Goal: Task Accomplishment & Management: Complete application form

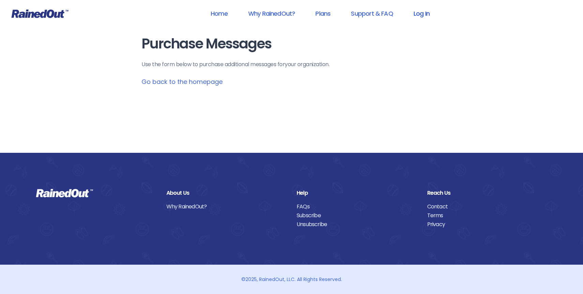
click at [427, 13] on link "Log In" at bounding box center [422, 13] width 34 height 15
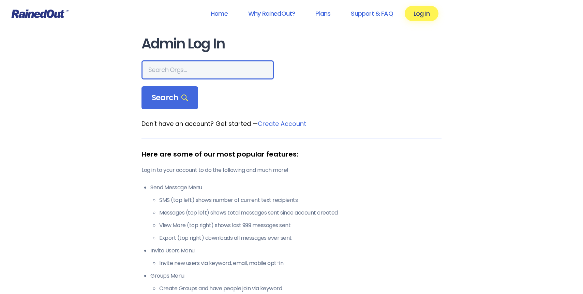
click at [182, 71] on input "text" at bounding box center [208, 69] width 132 height 19
type input "san marcos"
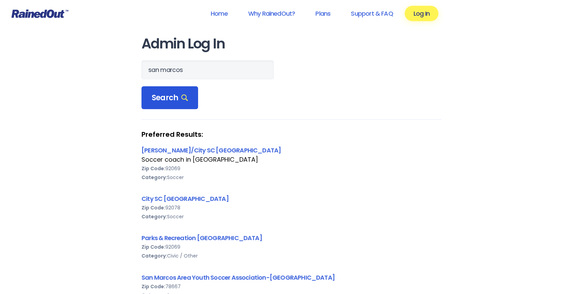
click at [178, 103] on div "Search" at bounding box center [170, 97] width 57 height 23
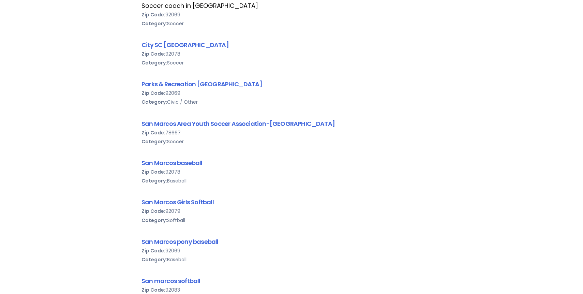
scroll to position [158, 0]
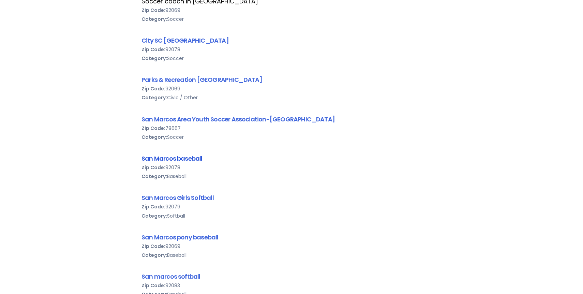
click at [170, 158] on link "San Marcos baseball" at bounding box center [172, 158] width 61 height 9
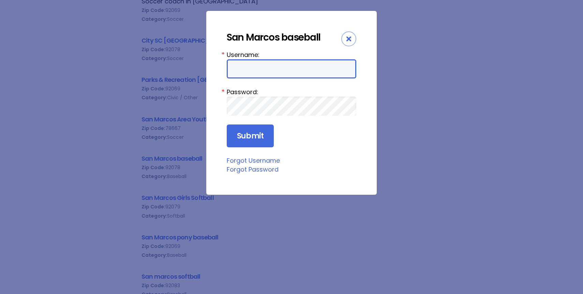
click at [246, 67] on input "Username:" at bounding box center [292, 68] width 130 height 19
click at [267, 67] on input "Username:" at bounding box center [292, 68] width 130 height 19
type input "[PERSON_NAME][EMAIL_ADDRESS][PERSON_NAME][DOMAIN_NAME]"
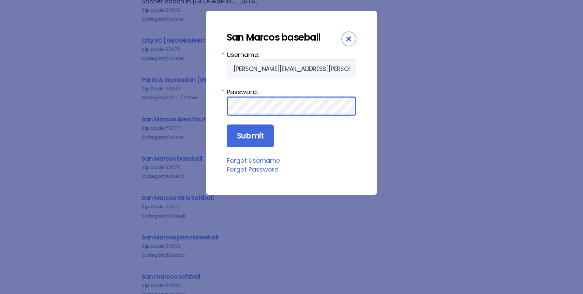
click at [227, 125] on input "Submit" at bounding box center [250, 136] width 47 height 23
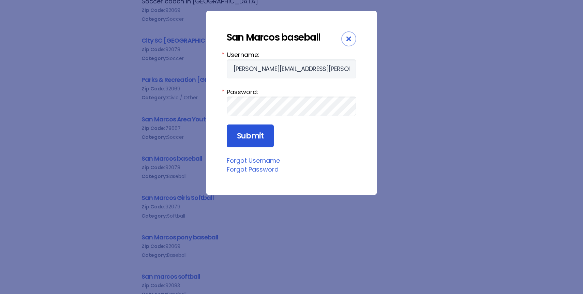
click at [250, 139] on input "Submit" at bounding box center [250, 136] width 47 height 23
